Goal: Find specific page/section: Find specific page/section

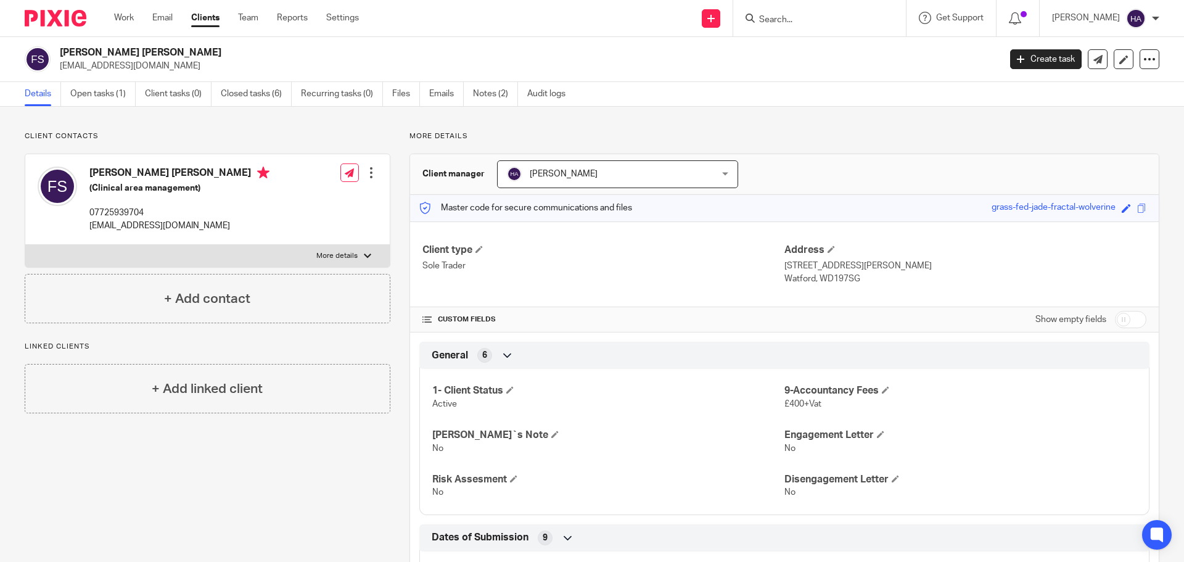
click at [809, 19] on input "Search" at bounding box center [813, 20] width 111 height 11
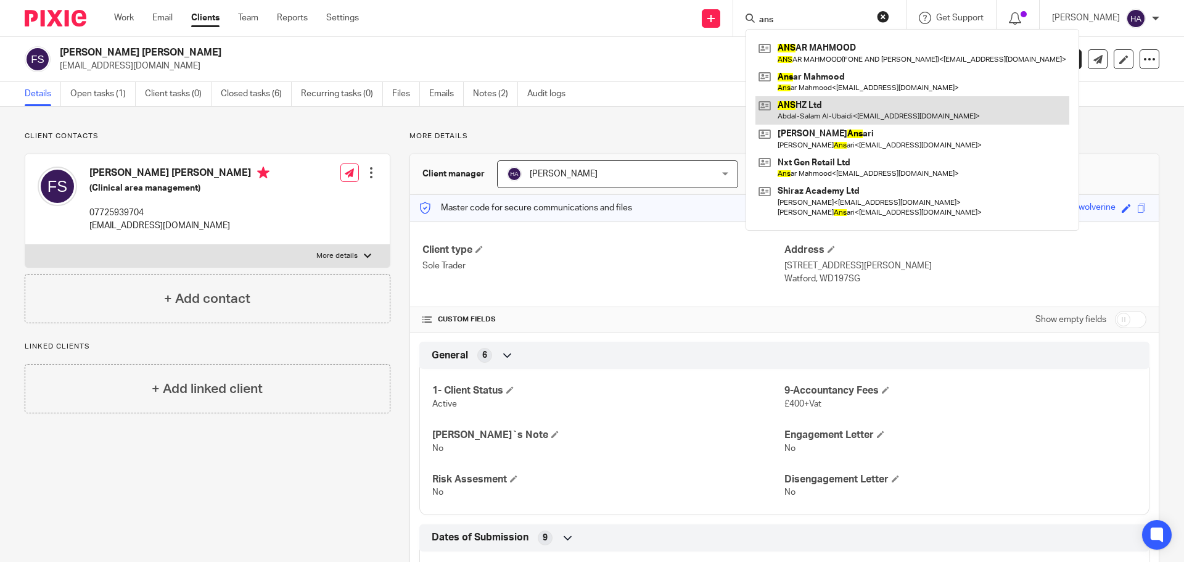
type input "ans"
click at [866, 111] on link at bounding box center [913, 110] width 314 height 28
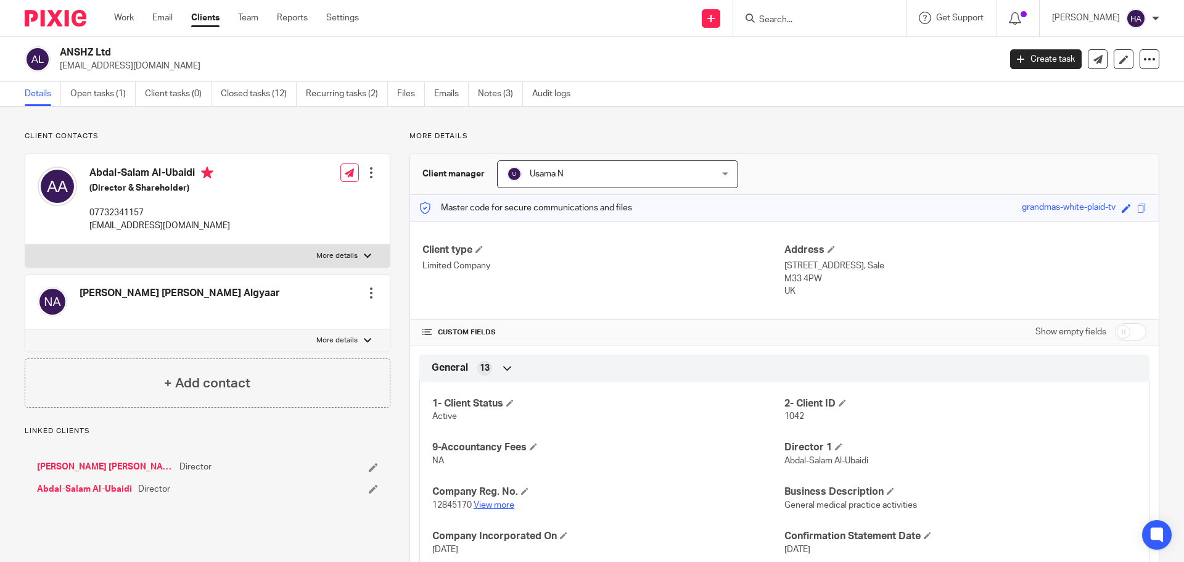
click at [492, 508] on link "View more" at bounding box center [494, 505] width 41 height 9
click at [802, 19] on input "Search" at bounding box center [813, 20] width 111 height 11
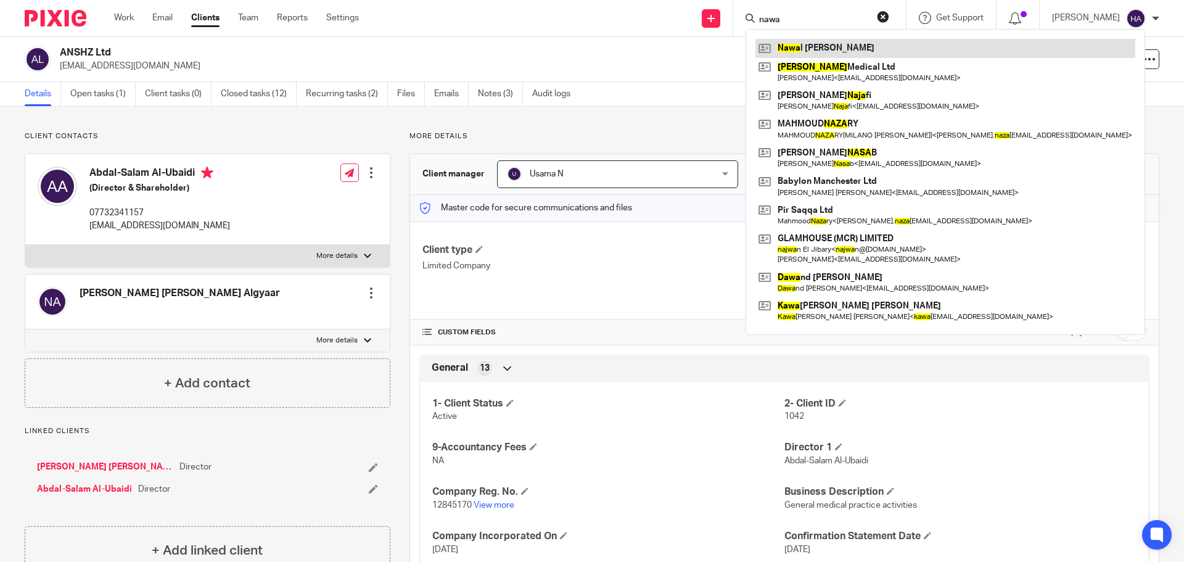
type input "nawa"
click at [865, 49] on link at bounding box center [946, 48] width 380 height 19
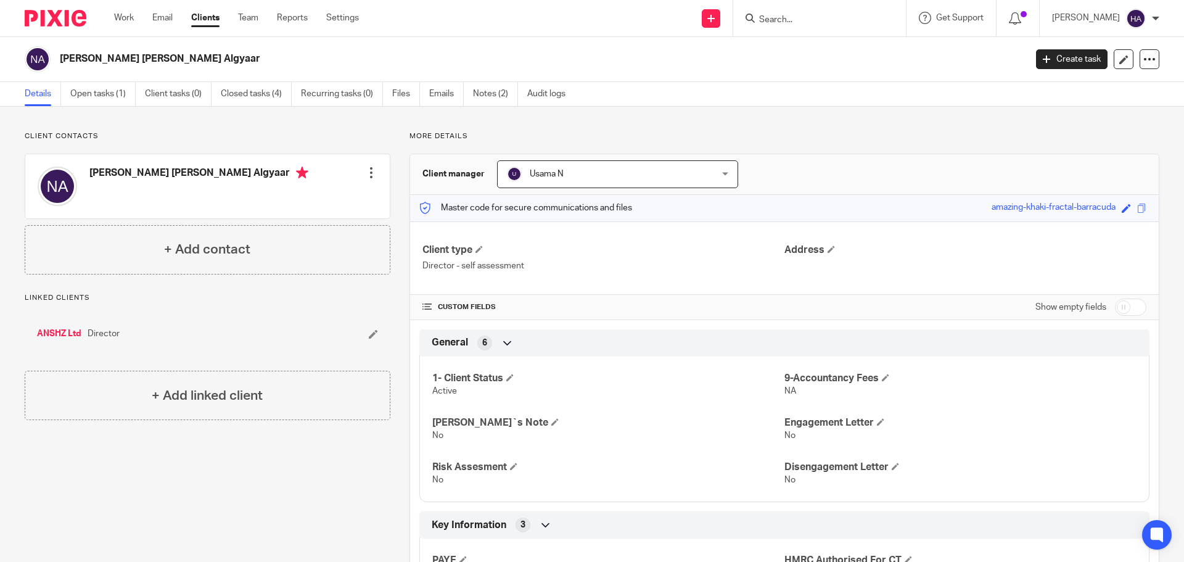
click at [782, 24] on input "Search" at bounding box center [813, 20] width 111 height 11
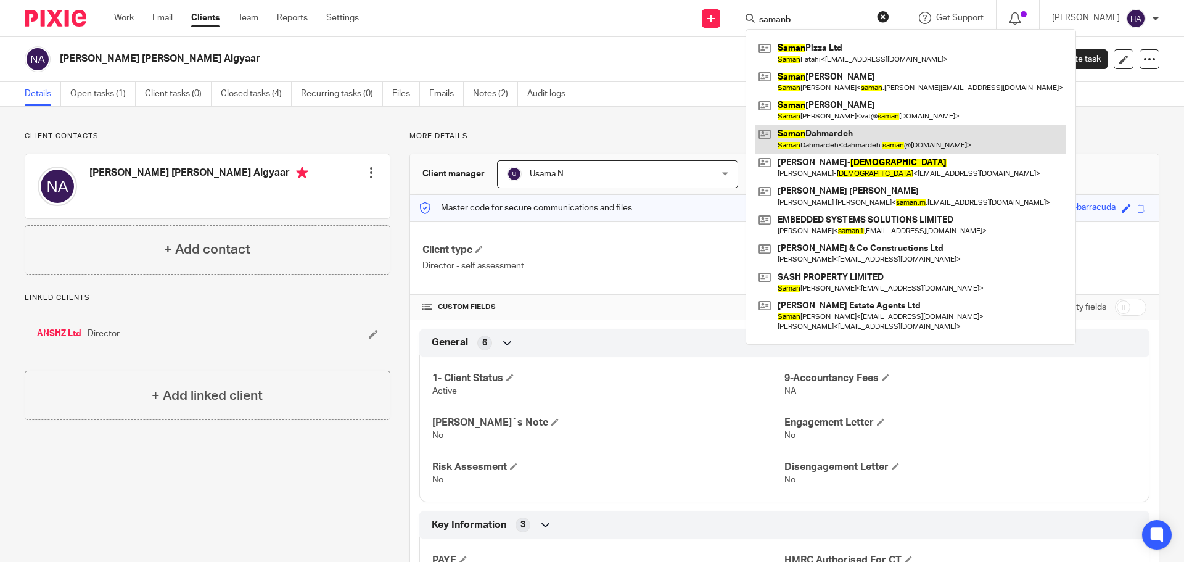
type input "samanb"
click at [804, 139] on link at bounding box center [911, 139] width 311 height 28
